Goal: Navigation & Orientation: Find specific page/section

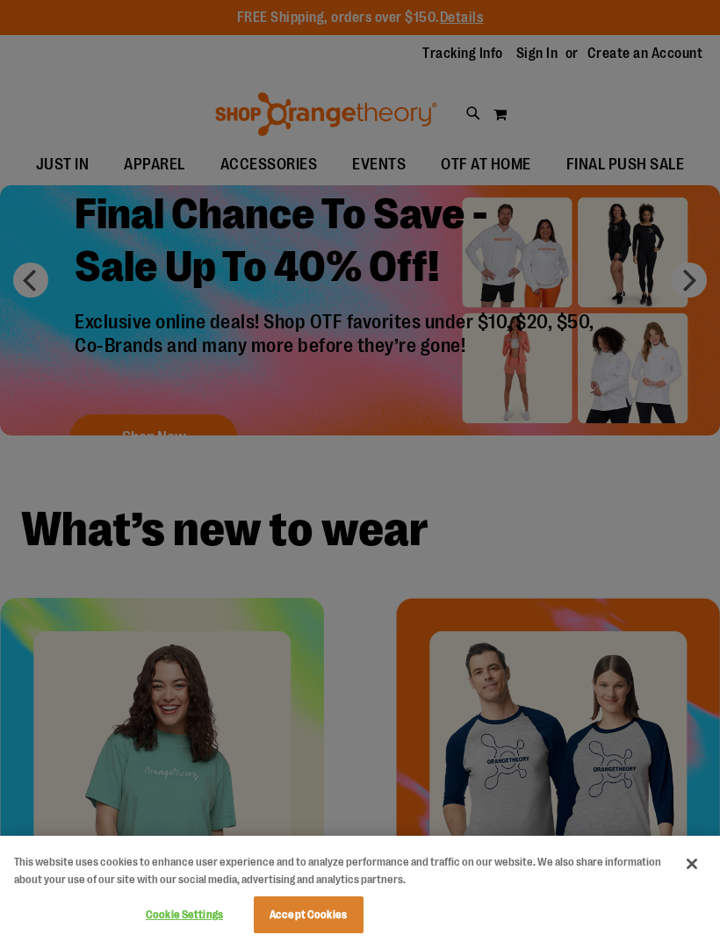
click at [694, 864] on button "Close" at bounding box center [691, 864] width 39 height 39
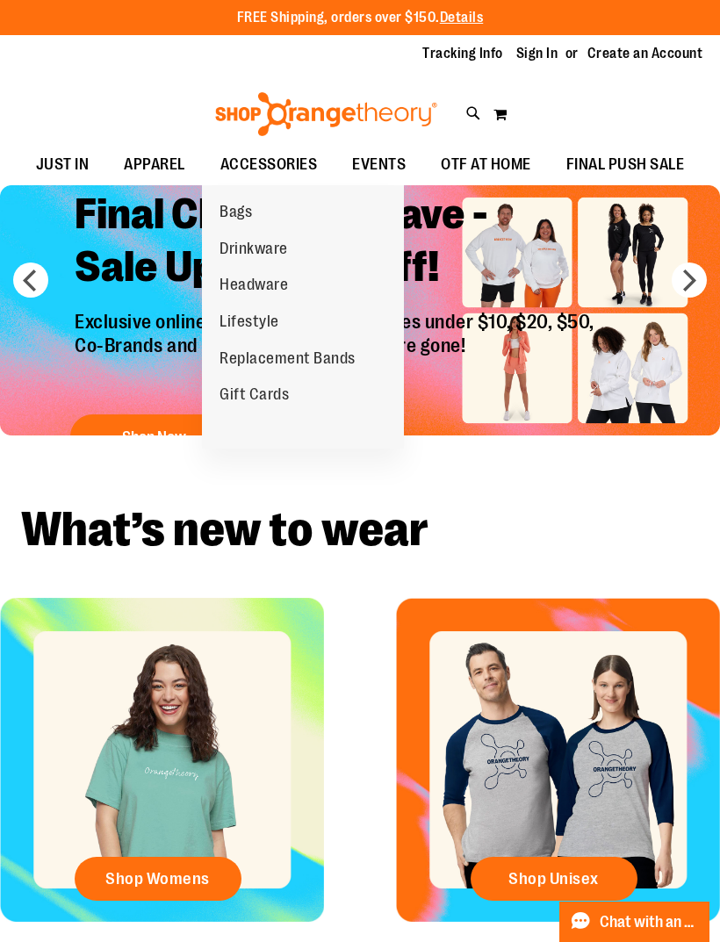
click at [314, 352] on span "Replacement Bands" at bounding box center [287, 360] width 136 height 22
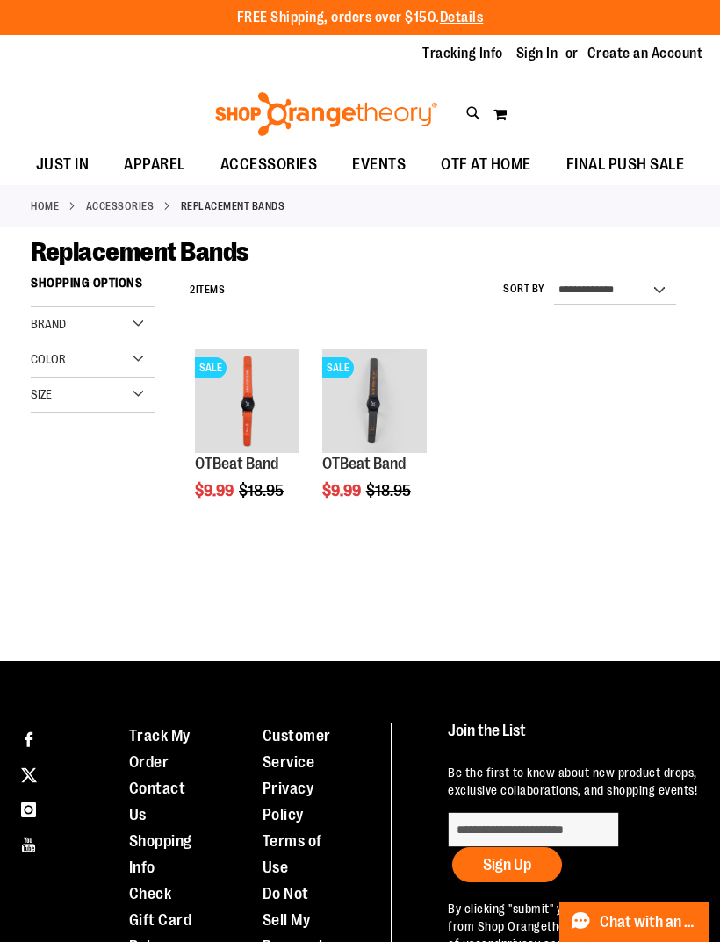
click at [483, 55] on link "Tracking Info" at bounding box center [462, 53] width 81 height 19
click at [494, 168] on span "OTF AT HOME" at bounding box center [486, 165] width 90 height 40
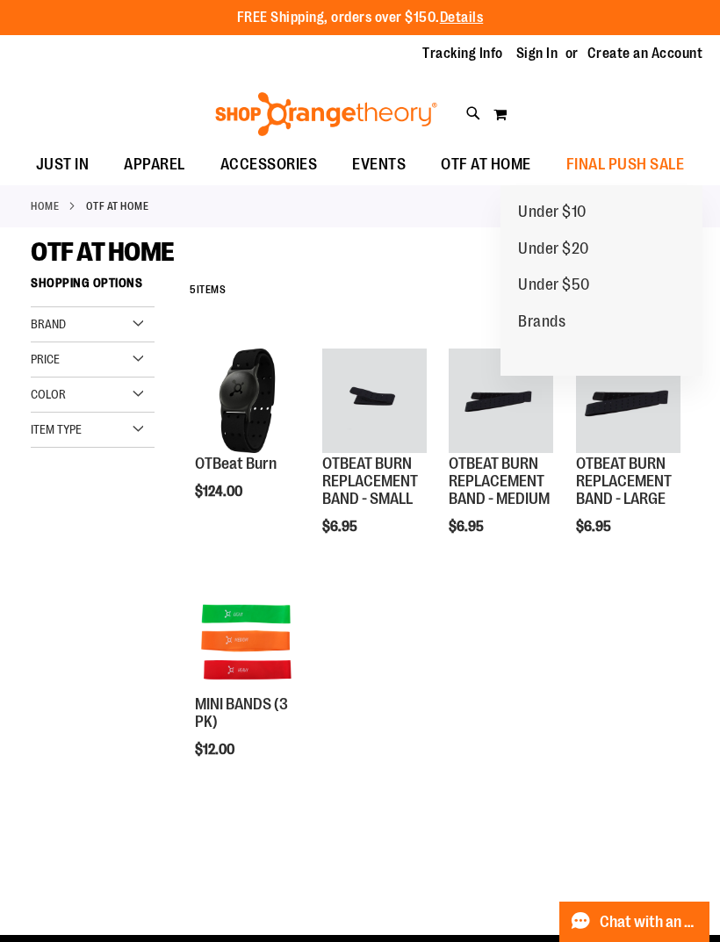
click at [585, 277] on span "Under $50" at bounding box center [554, 287] width 72 height 22
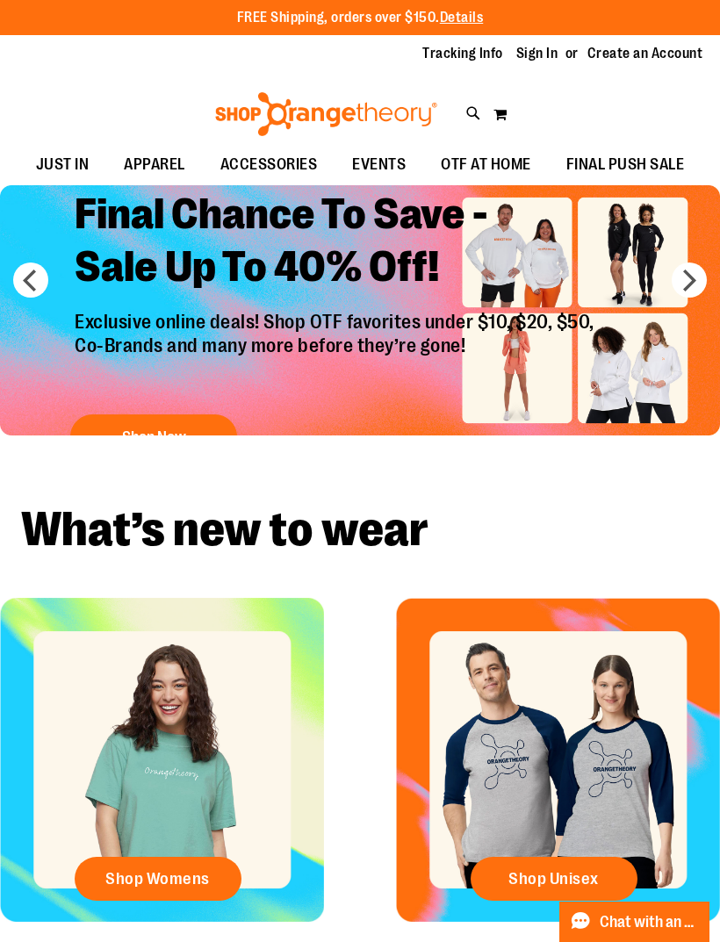
click at [478, 156] on span "OTF AT HOME" at bounding box center [486, 165] width 90 height 40
